Goal: Find specific page/section: Find specific page/section

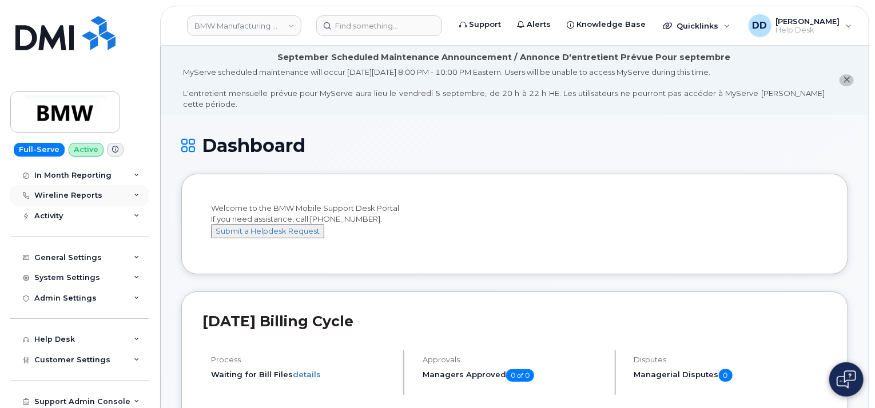
click at [134, 196] on icon at bounding box center [137, 196] width 6 height 6
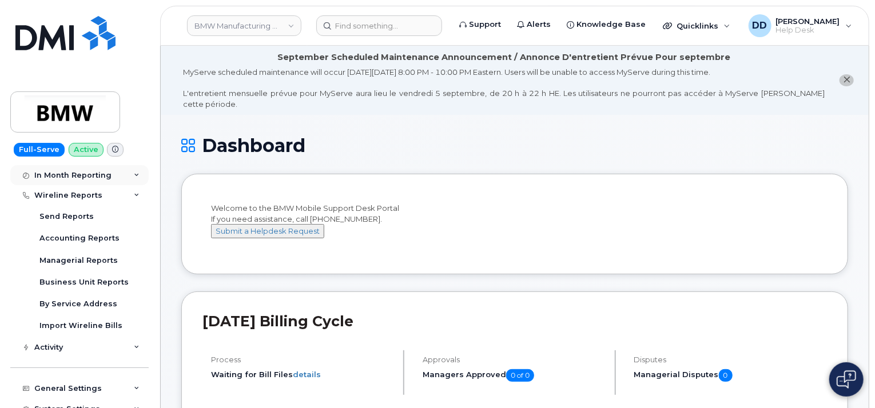
click at [134, 176] on icon at bounding box center [137, 176] width 6 height 6
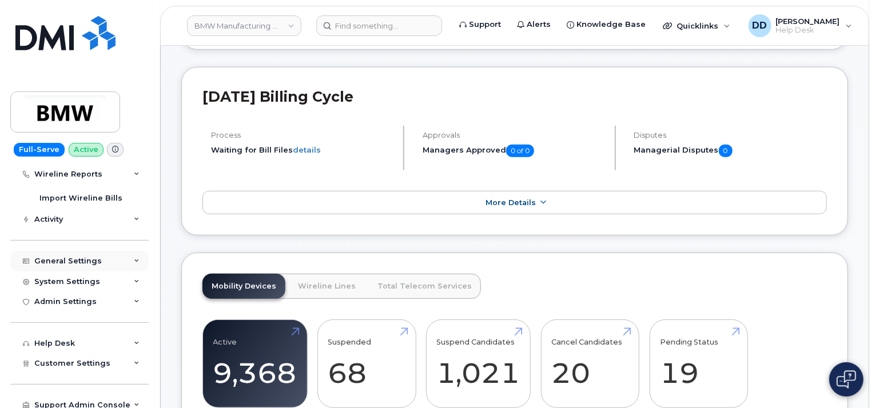
scroll to position [229, 0]
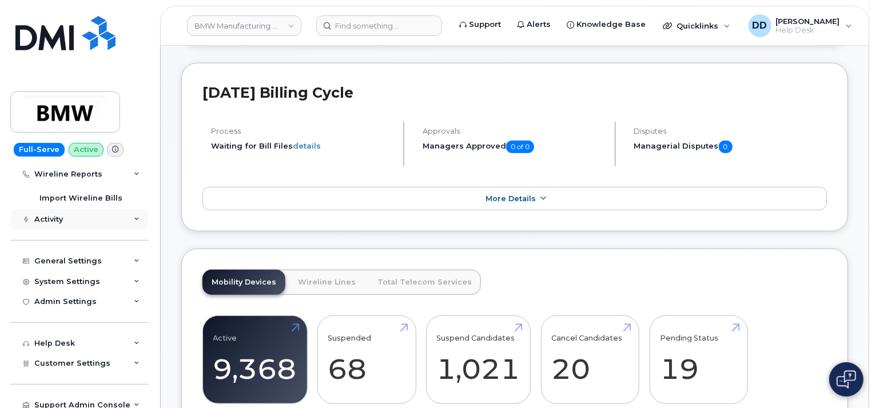
click at [124, 210] on div "Activity" at bounding box center [79, 219] width 138 height 21
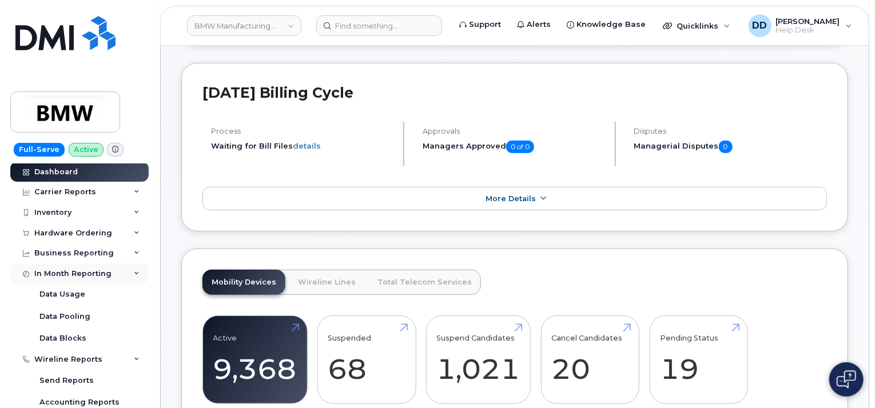
scroll to position [0, 0]
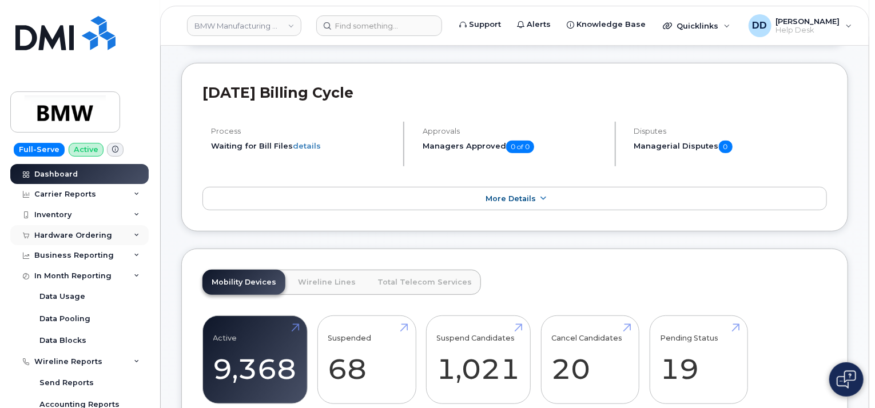
click at [116, 232] on div "Hardware Ordering" at bounding box center [79, 235] width 138 height 21
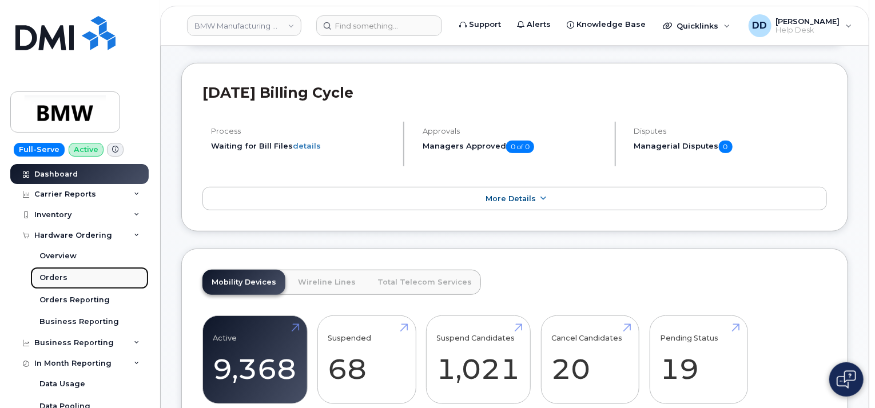
click at [66, 278] on link "Orders" at bounding box center [89, 278] width 118 height 22
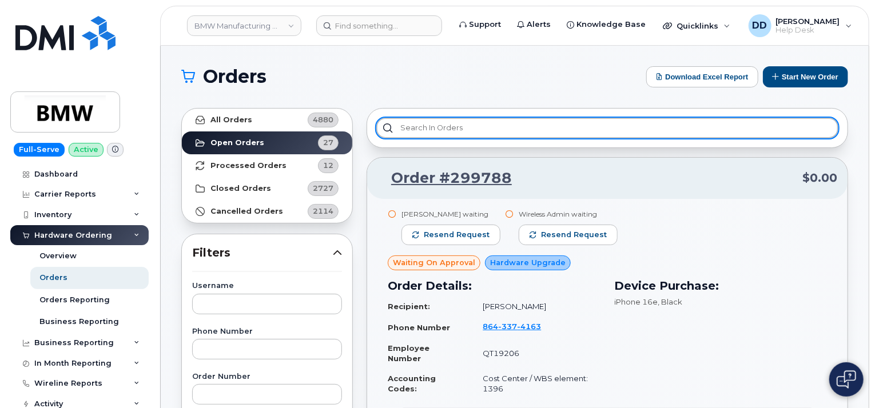
click at [464, 131] on input "text" at bounding box center [607, 128] width 462 height 21
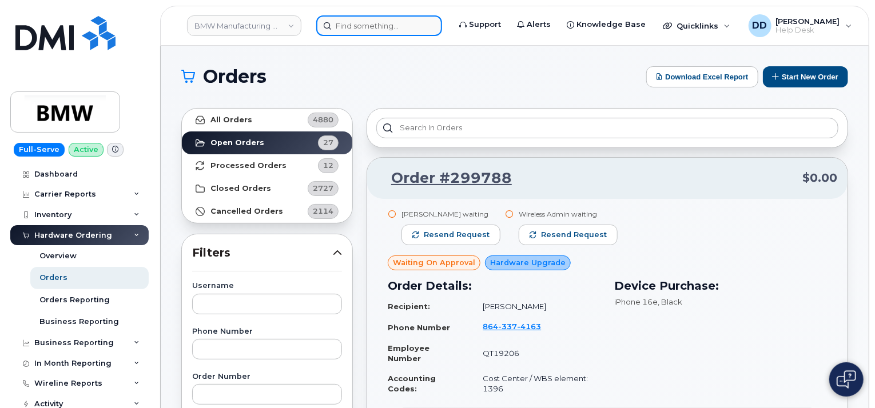
click at [385, 31] on input at bounding box center [379, 25] width 126 height 21
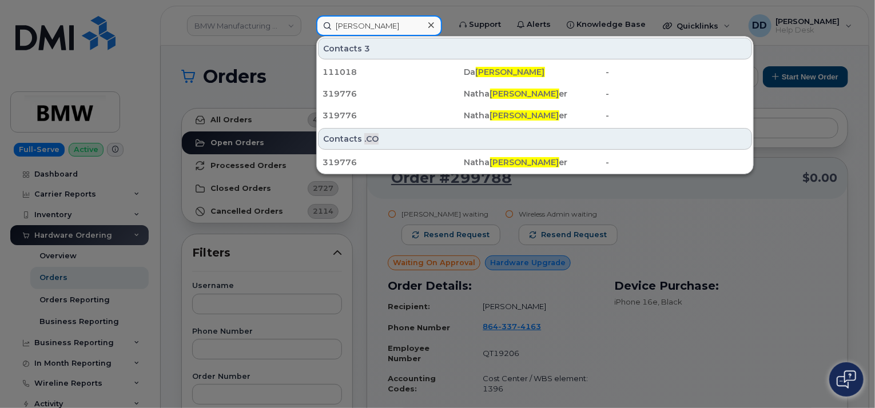
click at [351, 23] on input "[PERSON_NAME]" at bounding box center [379, 25] width 126 height 21
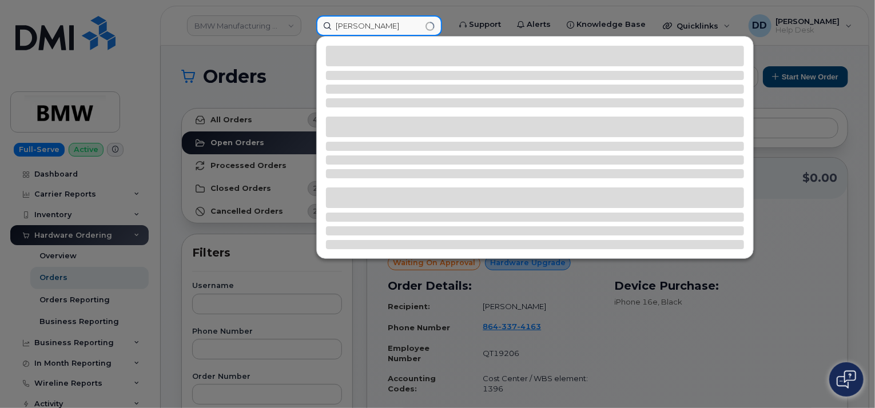
type input "[PERSON_NAME]"
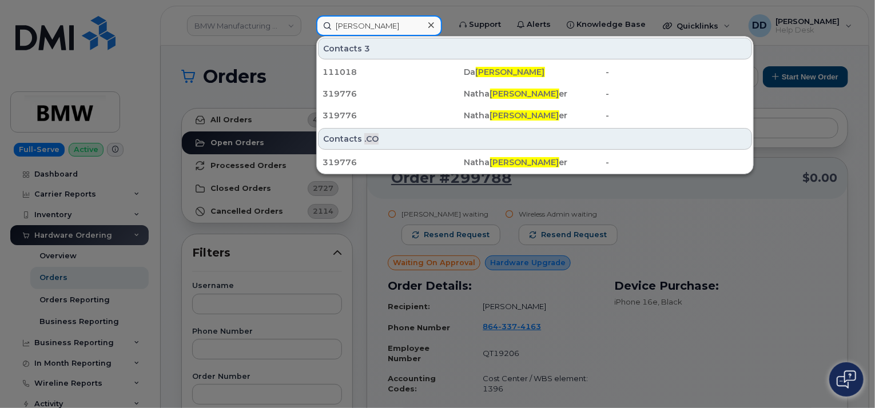
drag, startPoint x: 393, startPoint y: 23, endPoint x: 328, endPoint y: 6, distance: 67.0
click at [307, 36] on div "[PERSON_NAME] Contacts 3 111018 Da [PERSON_NAME] - 319776 [PERSON_NAME] [PERSON…" at bounding box center [379, 25] width 144 height 21
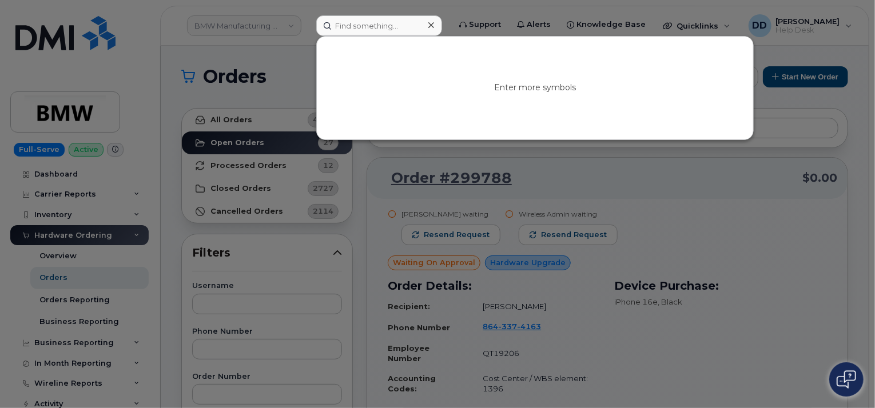
click at [434, 26] on icon at bounding box center [431, 25] width 6 height 6
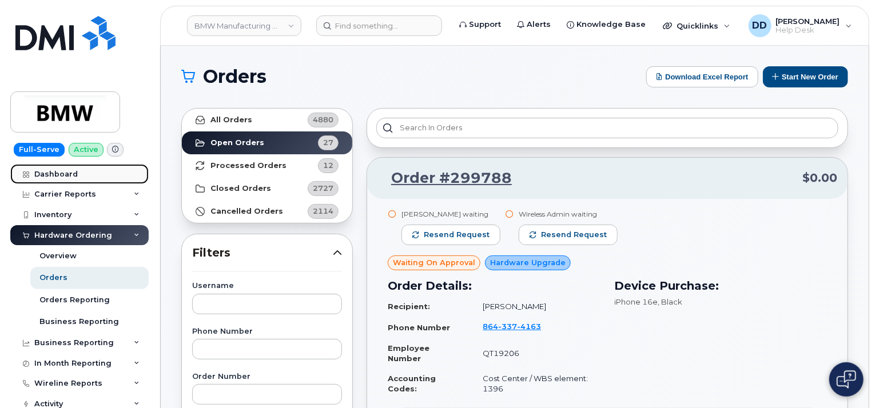
click at [64, 176] on div "Dashboard" at bounding box center [55, 174] width 43 height 9
